Goal: Information Seeking & Learning: Learn about a topic

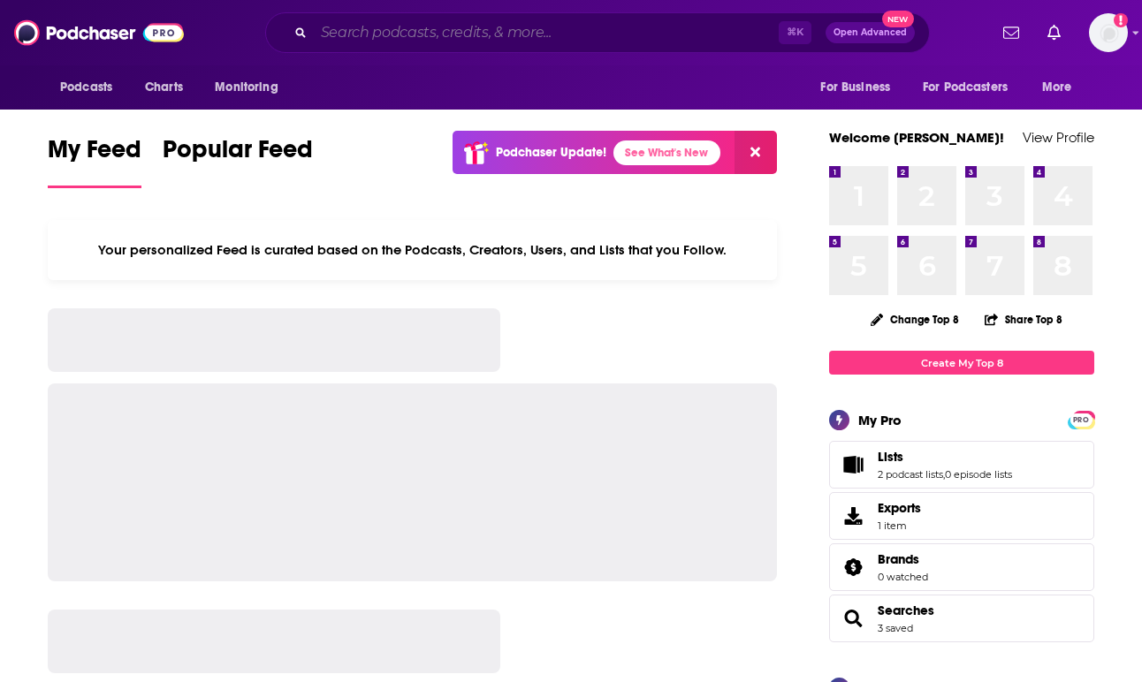
click at [370, 38] on input "Search podcasts, credits, & more..." at bounding box center [546, 33] width 465 height 28
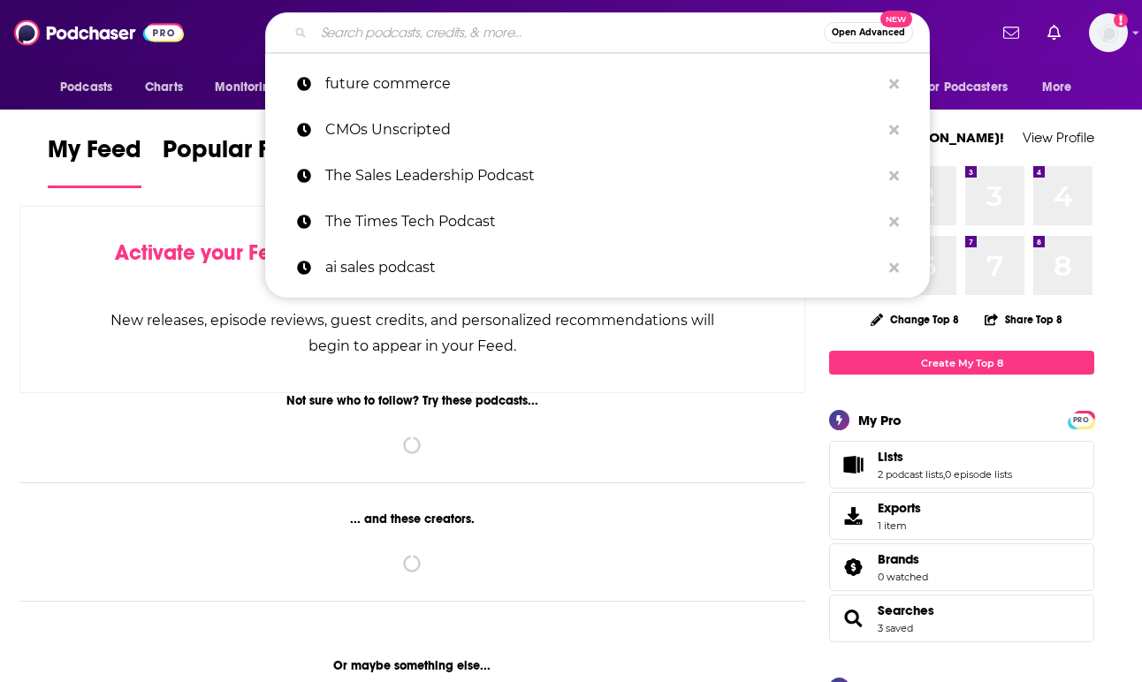
paste input "How to Grow a CMO"
type input "How to Grow a CMO"
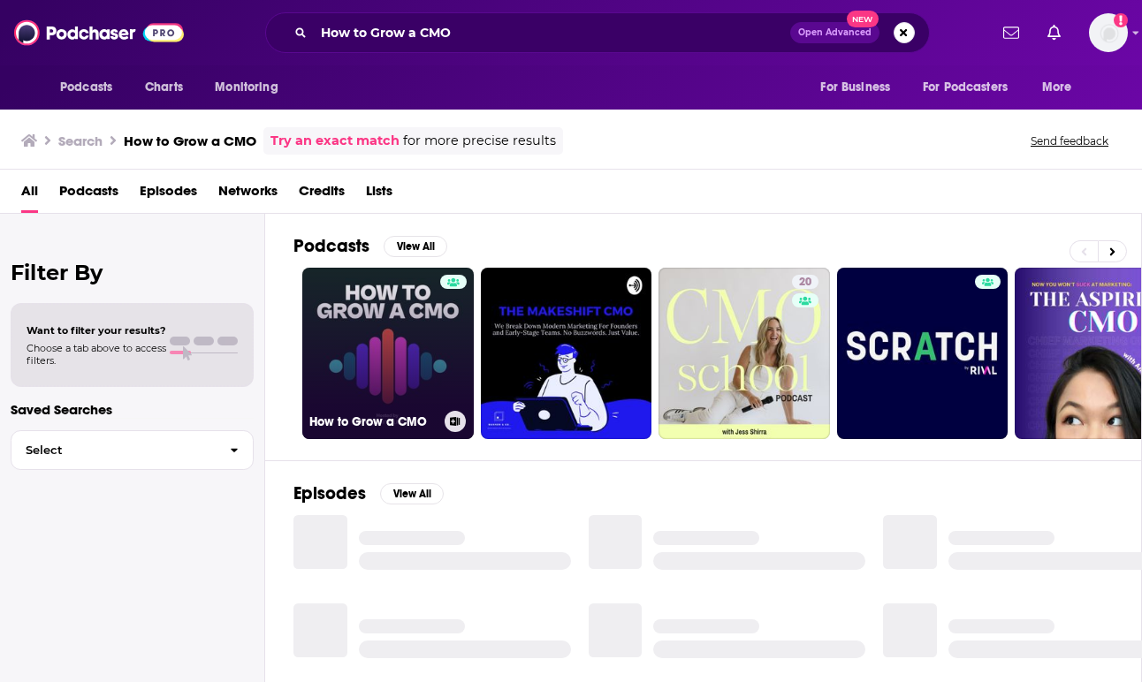
click at [407, 353] on link "How to Grow a CMO" at bounding box center [387, 353] width 171 height 171
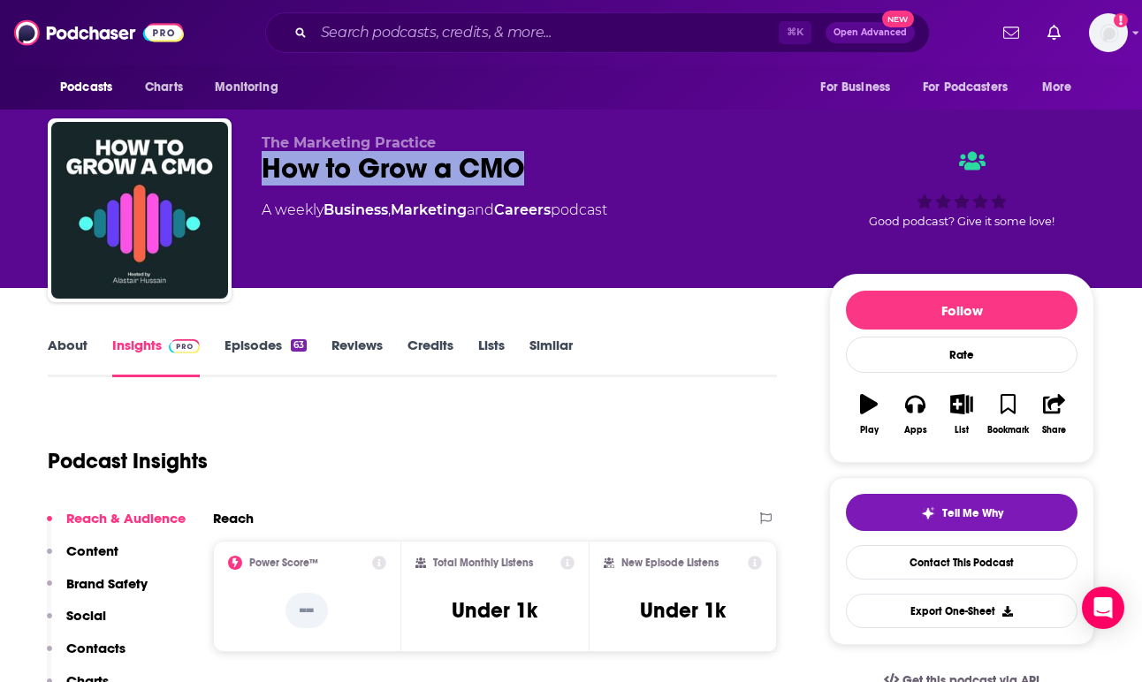
copy h2 "How to Grow a CMO"
drag, startPoint x: 559, startPoint y: 169, endPoint x: 265, endPoint y: 167, distance: 294.3
click at [265, 167] on div "How to Grow a CMO" at bounding box center [531, 168] width 539 height 34
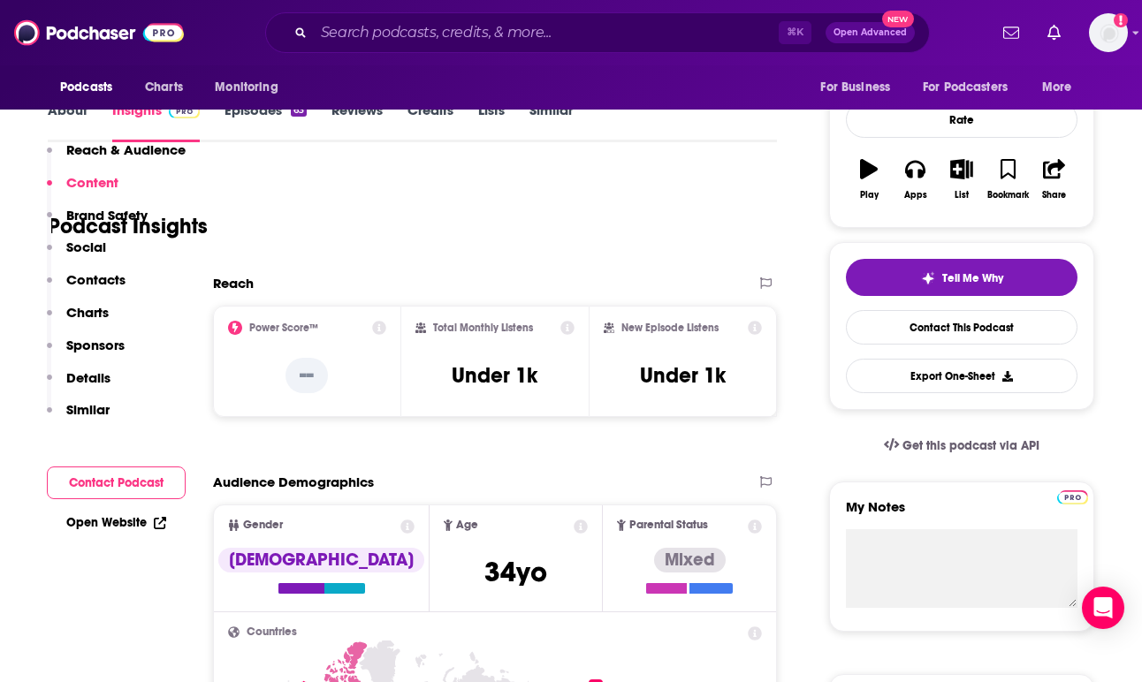
scroll to position [90, 0]
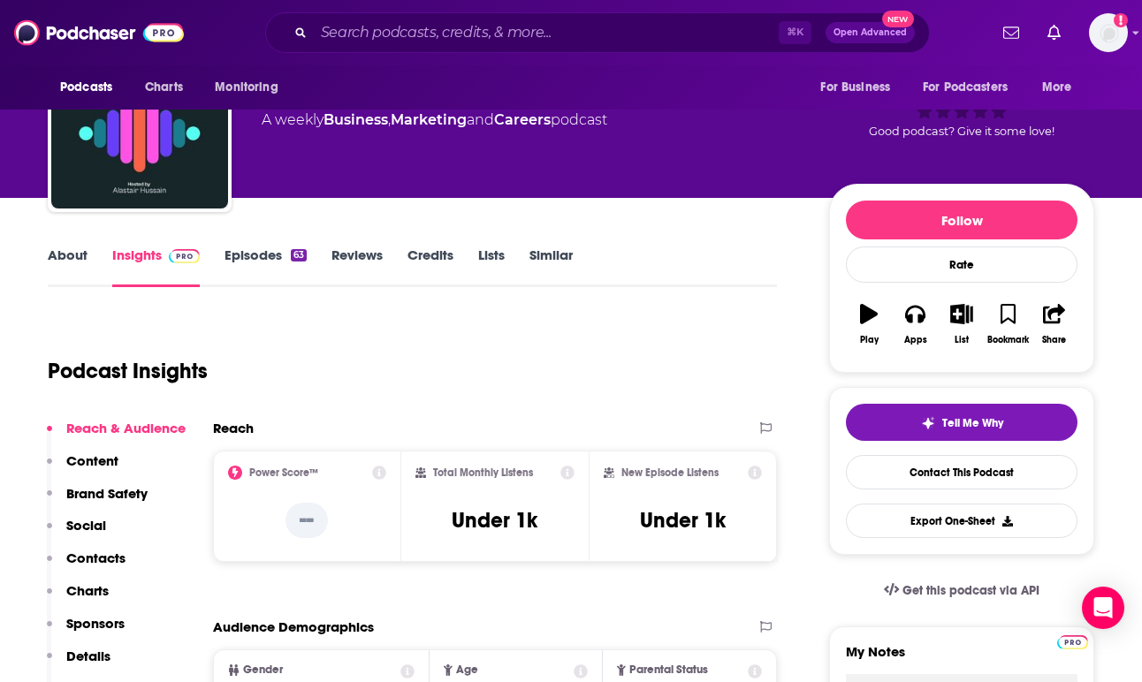
click at [75, 245] on div "About Insights Episodes 63 Reviews Credits Lists Similar" at bounding box center [412, 265] width 729 height 43
click at [72, 255] on link "About" at bounding box center [68, 267] width 40 height 41
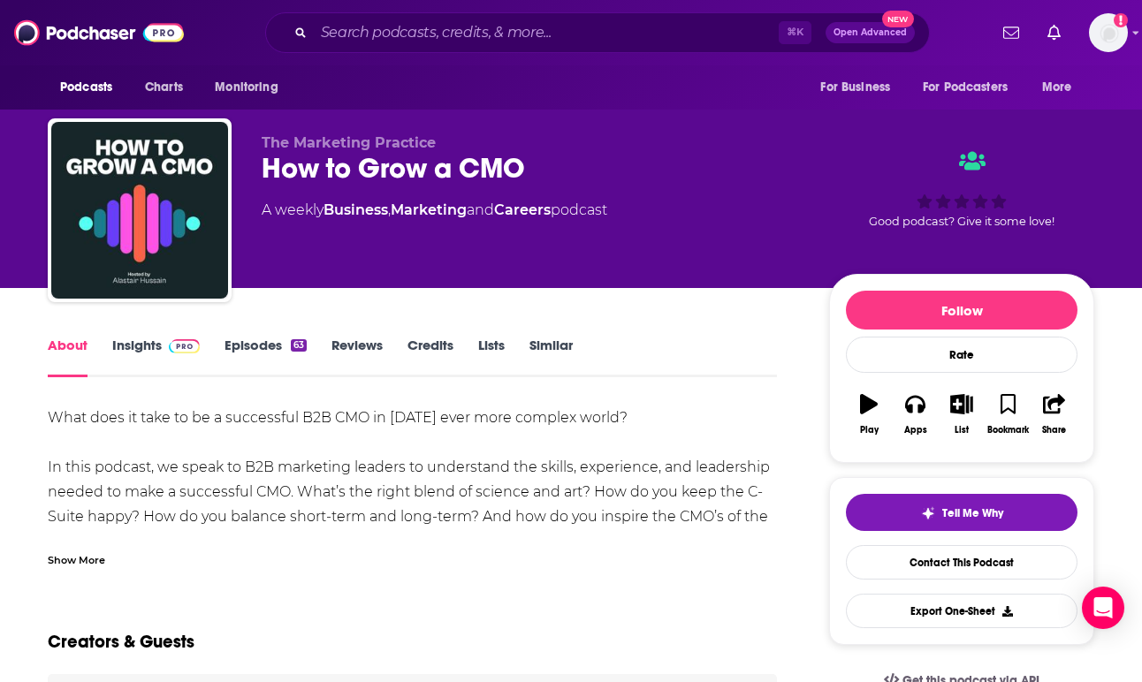
click at [142, 349] on link "Insights" at bounding box center [156, 357] width 88 height 41
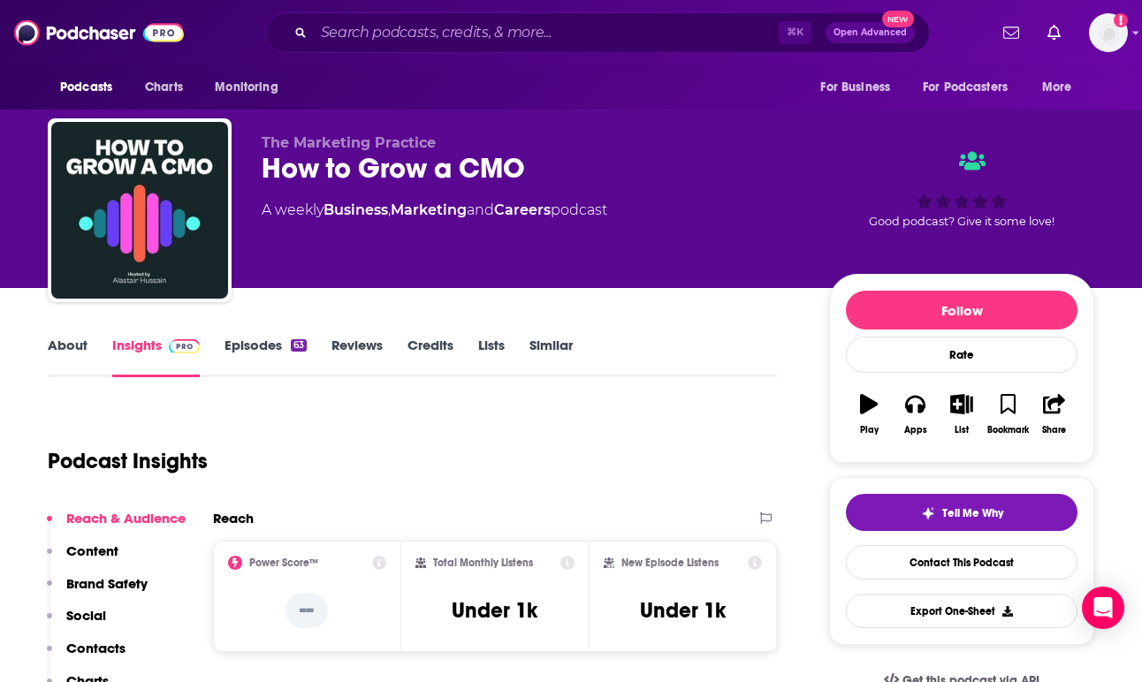
click at [79, 339] on link "About" at bounding box center [68, 357] width 40 height 41
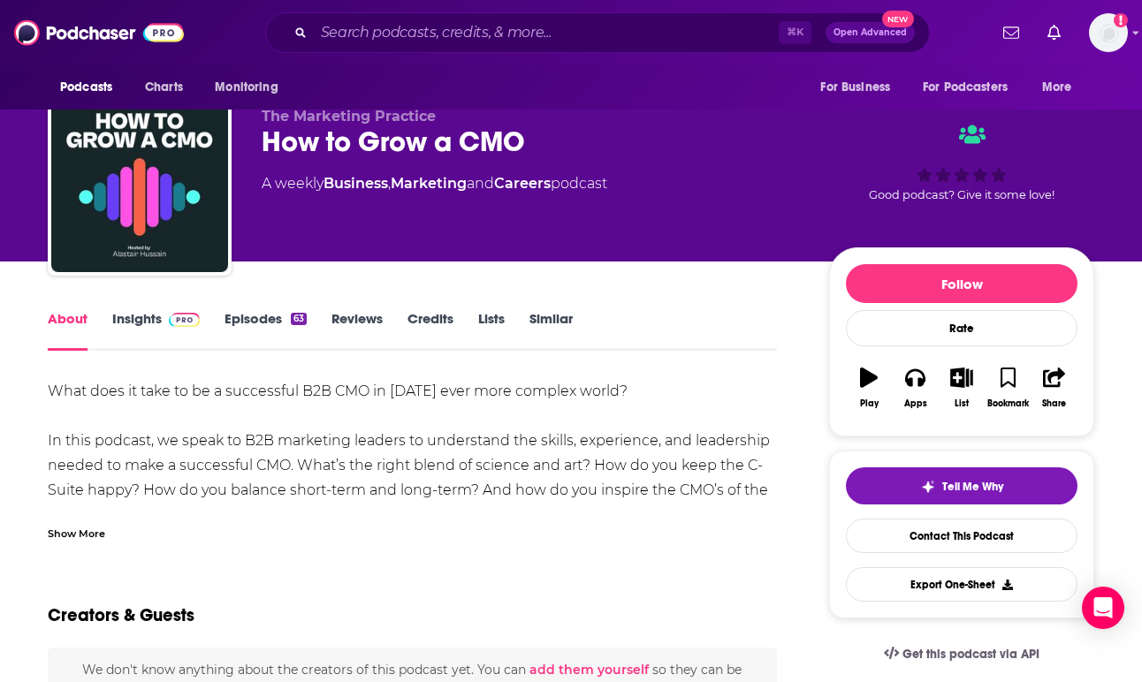
scroll to position [25, 0]
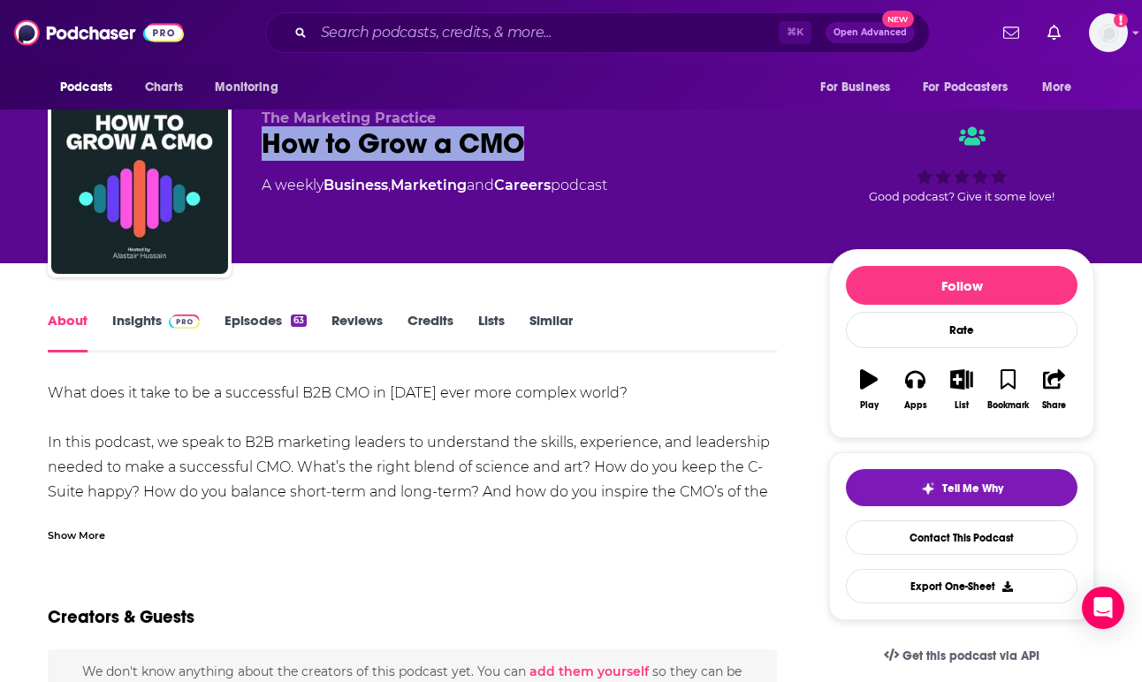
copy h1 "How to Grow a CMO"
drag, startPoint x: 565, startPoint y: 147, endPoint x: 235, endPoint y: 146, distance: 329.7
click at [235, 146] on div "The Marketing Practice How to Grow a CMO A weekly Business , Marketing and Care…" at bounding box center [571, 189] width 1047 height 191
